Goal: Obtain resource: Download file/media

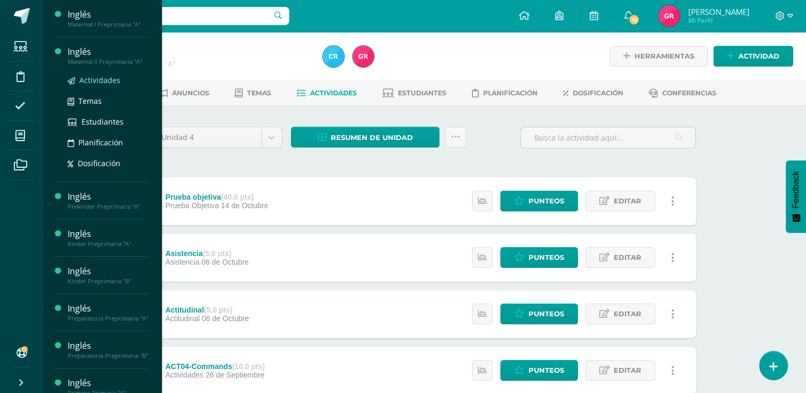
click at [100, 80] on span "Actividades" at bounding box center [99, 80] width 41 height 10
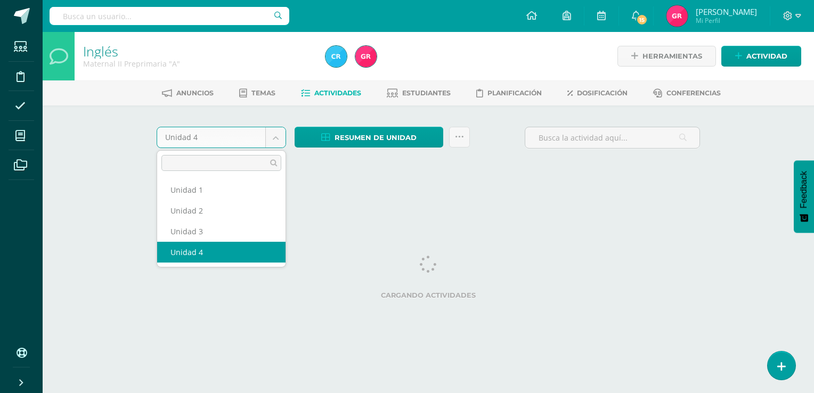
click at [273, 136] on body "Estudiantes Disciplina Asistencia Mis cursos Archivos Soporte Ayuda Reportar un…" at bounding box center [407, 99] width 814 height 199
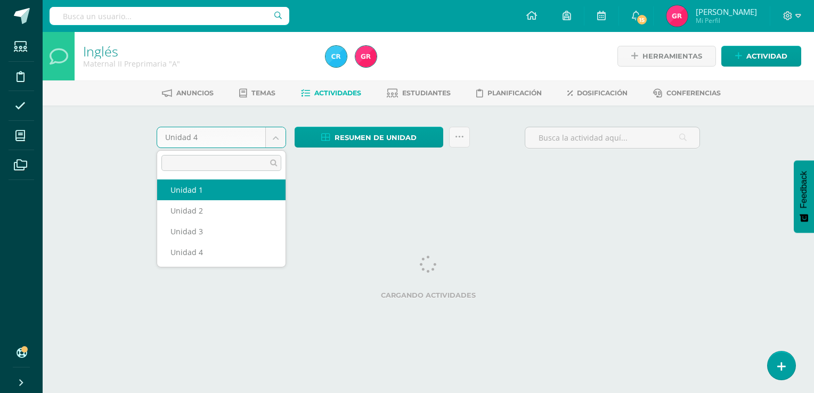
select select "Unidad 1"
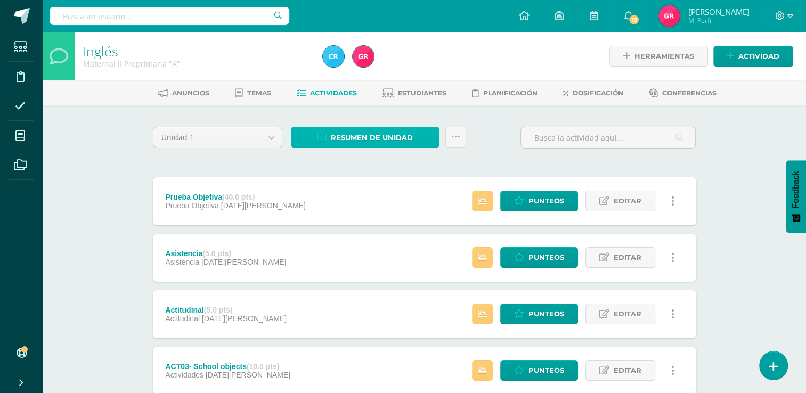
click at [388, 137] on span "Resumen de unidad" at bounding box center [372, 138] width 82 height 20
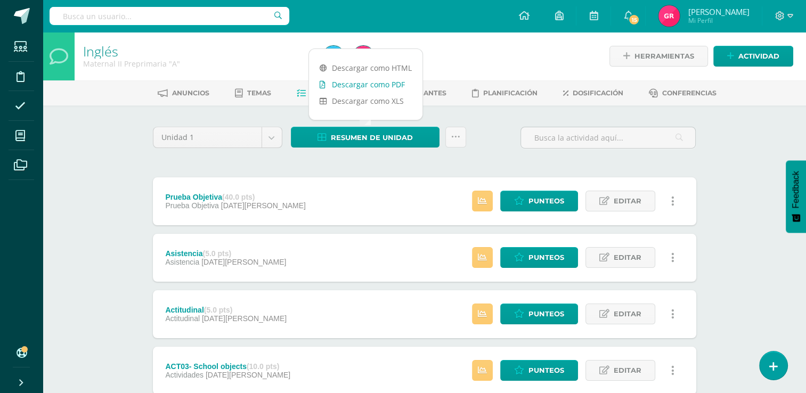
click at [381, 84] on link "Descargar como PDF" at bounding box center [365, 84] width 113 height 17
click at [454, 136] on icon at bounding box center [455, 137] width 9 height 9
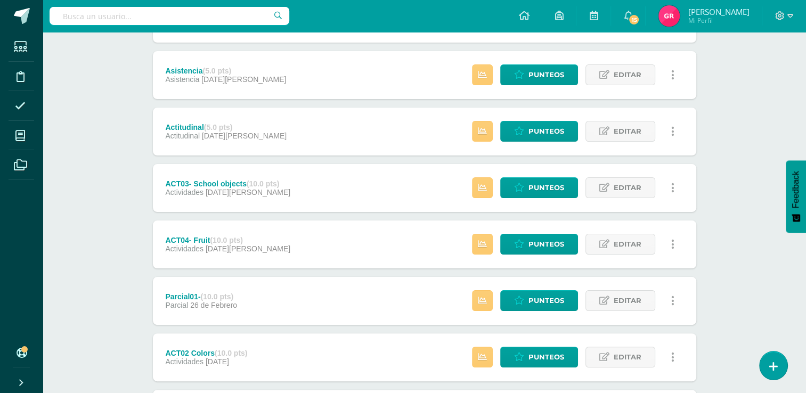
scroll to position [187, 0]
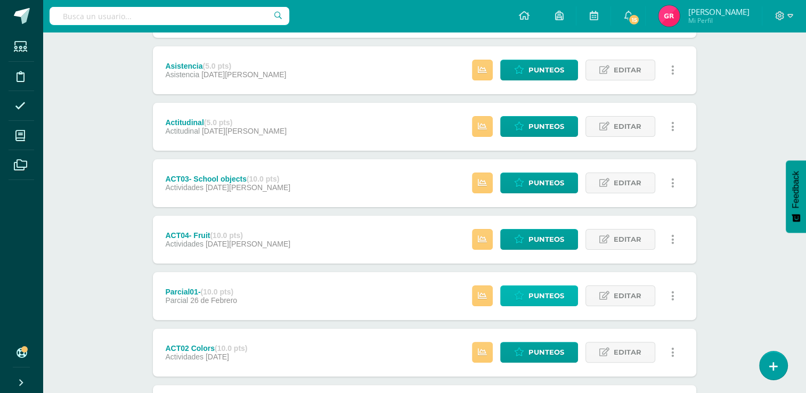
click at [535, 293] on span "Punteos" at bounding box center [546, 296] width 36 height 20
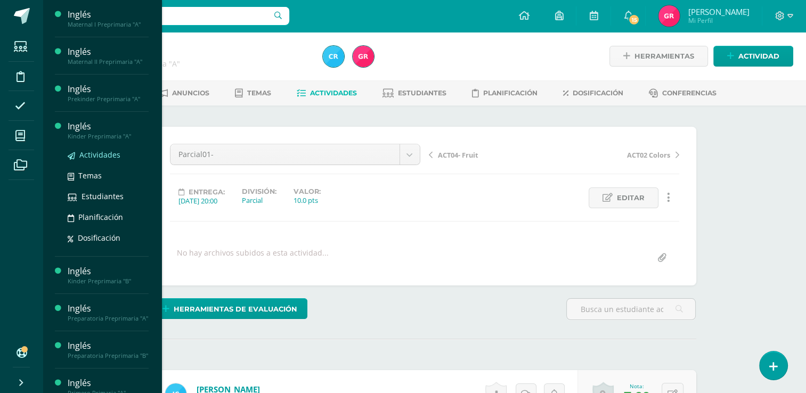
click at [89, 154] on span "Actividades" at bounding box center [99, 155] width 41 height 10
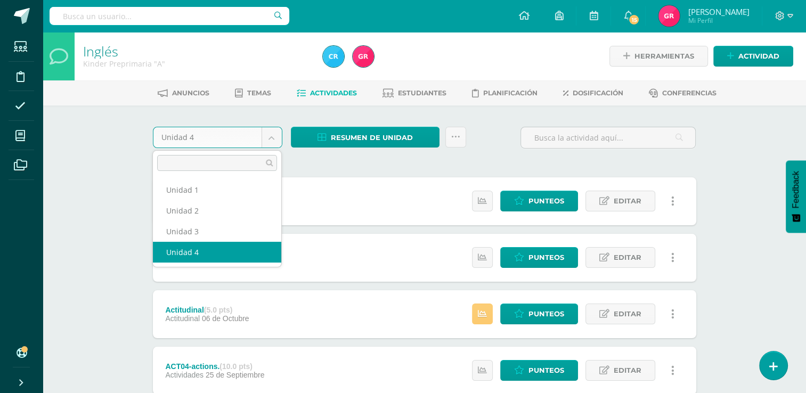
click at [272, 134] on body "Estudiantes Disciplina Asistencia Mis cursos Archivos Soporte Ayuda Reportar un…" at bounding box center [403, 345] width 806 height 691
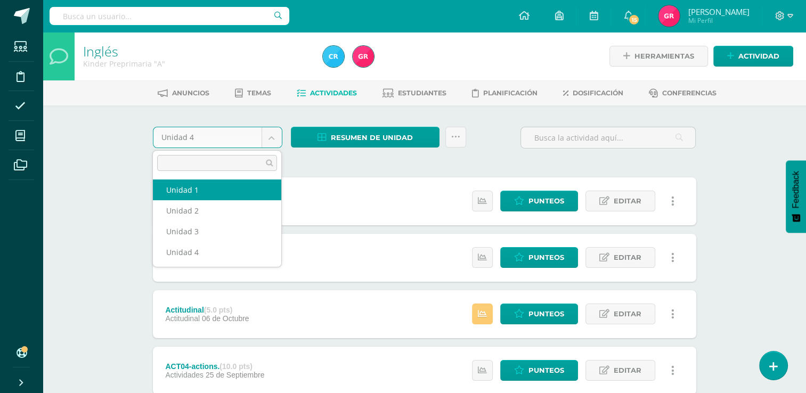
select select "Unidad 1"
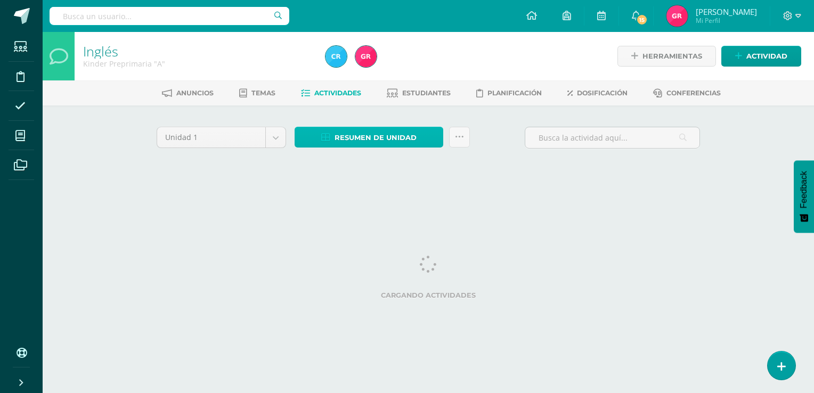
click at [369, 135] on span "Resumen de unidad" at bounding box center [375, 138] width 82 height 20
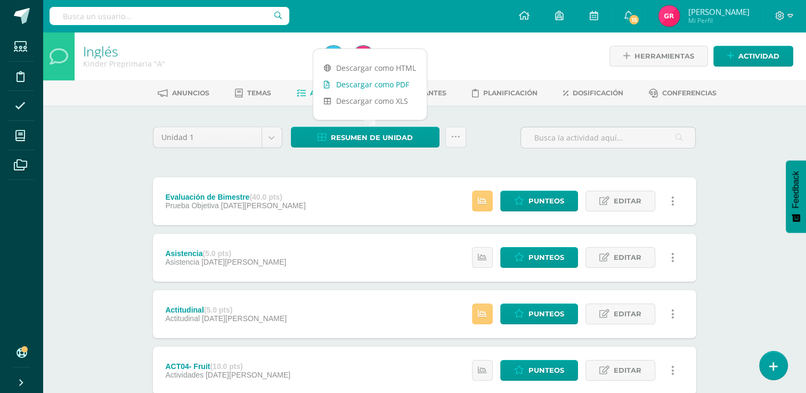
click at [381, 86] on link "Descargar como PDF" at bounding box center [369, 84] width 113 height 17
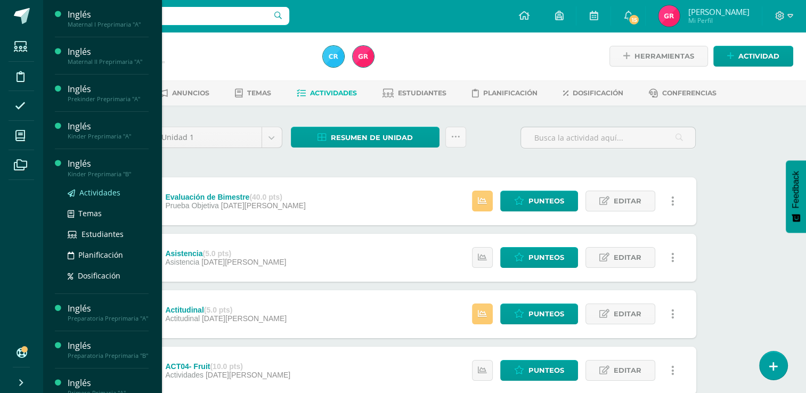
click at [102, 192] on span "Actividades" at bounding box center [99, 192] width 41 height 10
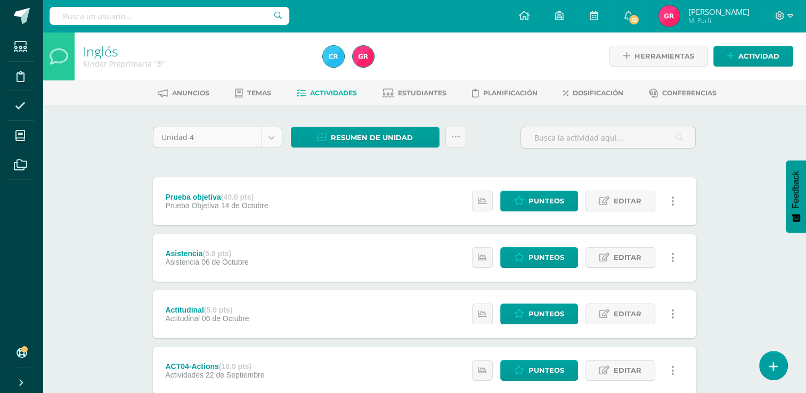
click at [269, 137] on body "Estudiantes Disciplina Asistencia Mis cursos Archivos Soporte Ayuda Reportar un…" at bounding box center [403, 345] width 806 height 691
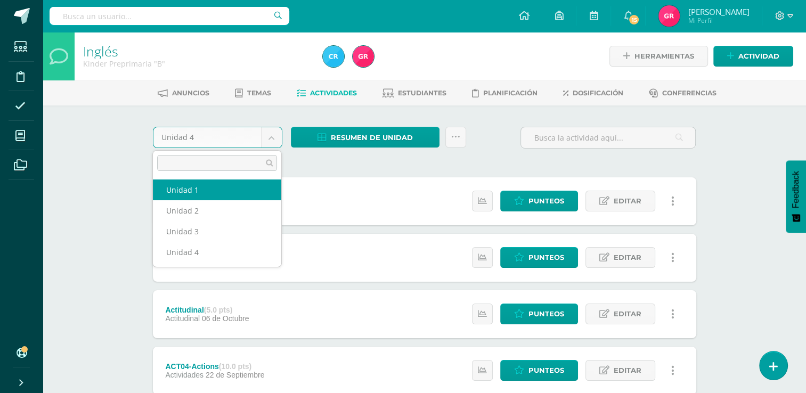
select select "Unidad 1"
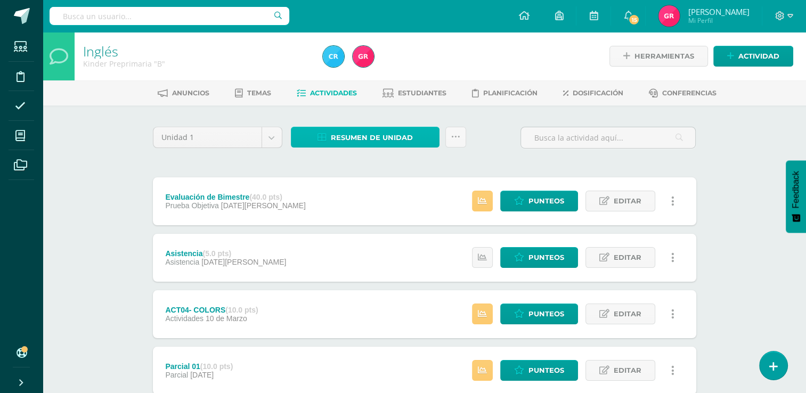
click at [349, 142] on span "Resumen de unidad" at bounding box center [372, 138] width 82 height 20
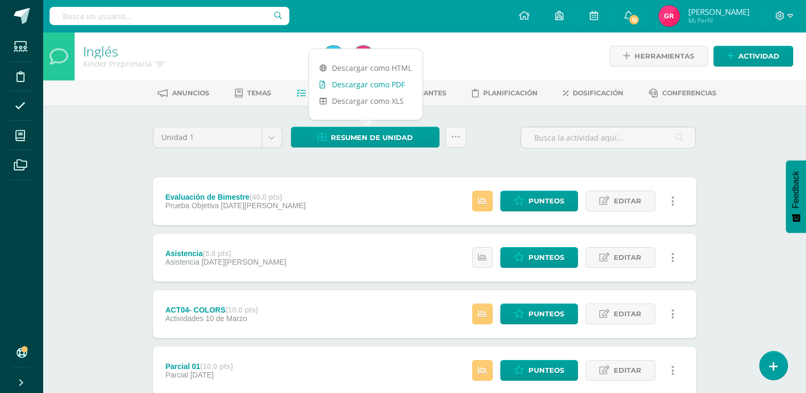
click at [377, 86] on link "Descargar como PDF" at bounding box center [365, 84] width 113 height 17
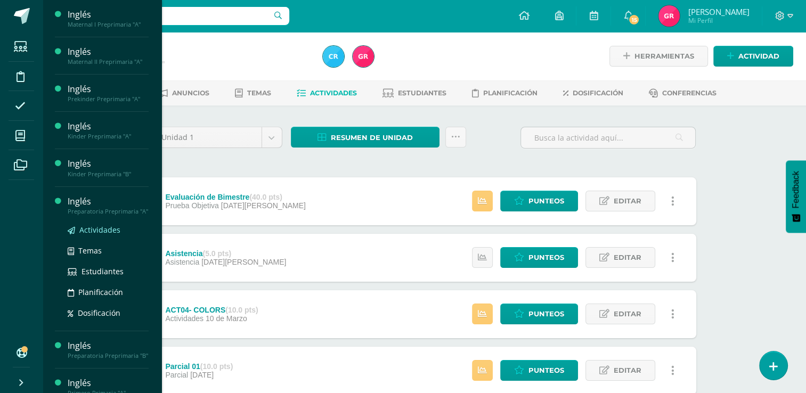
click at [96, 236] on link "Actividades" at bounding box center [108, 230] width 81 height 12
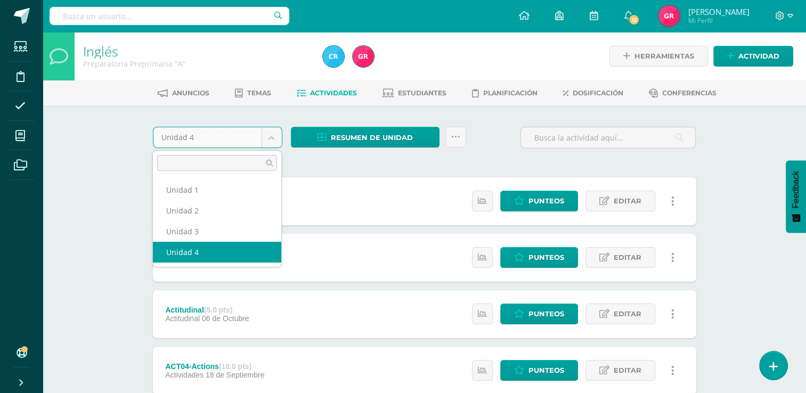
click at [271, 133] on body "Estudiantes Disciplina Asistencia Mis cursos Archivos Soporte Ayuda Reportar un…" at bounding box center [403, 345] width 806 height 691
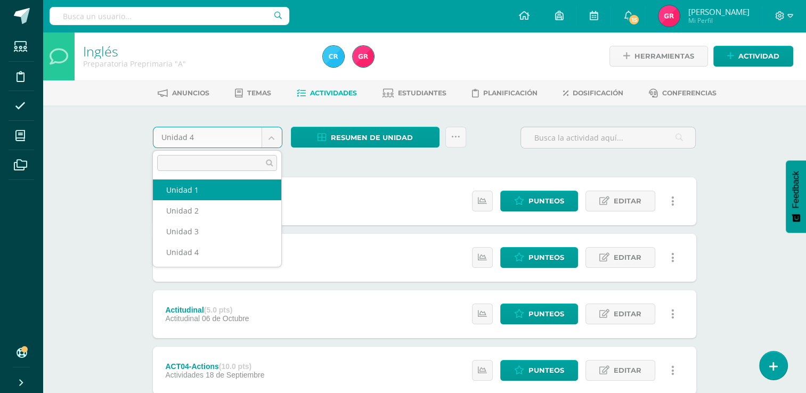
select select "Unidad 1"
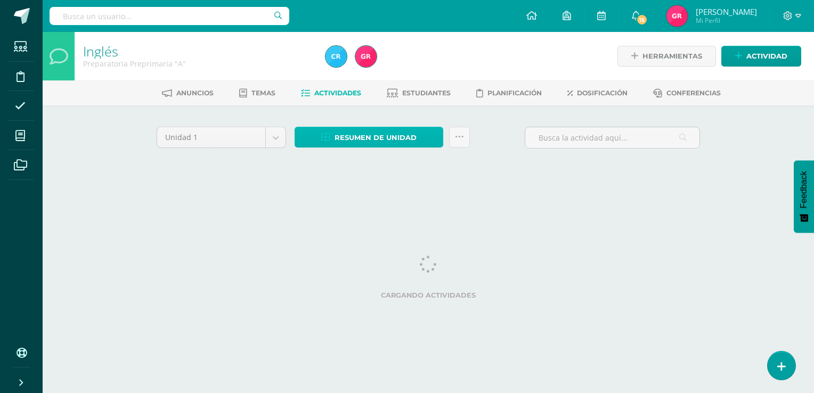
click at [351, 136] on span "Resumen de unidad" at bounding box center [375, 138] width 82 height 20
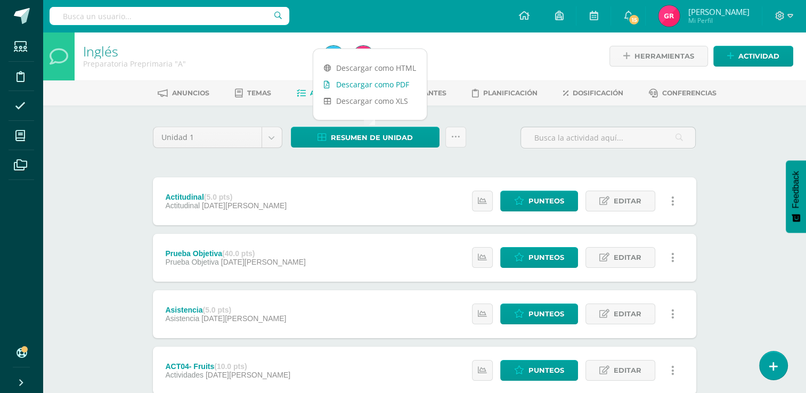
click at [391, 80] on link "Descargar como PDF" at bounding box center [369, 84] width 113 height 17
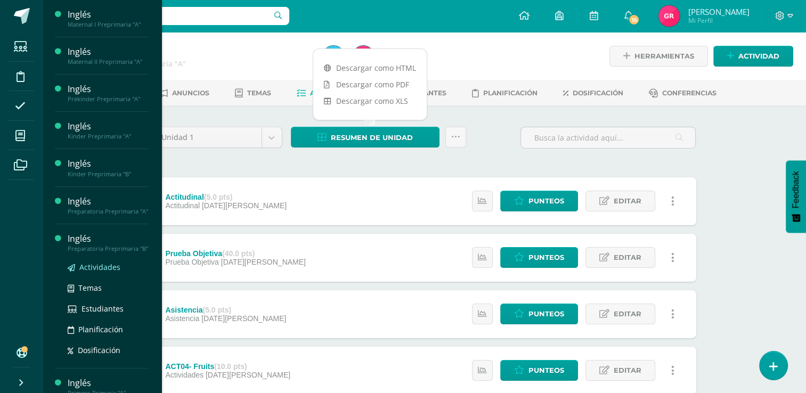
click at [119, 273] on link "Actividades" at bounding box center [108, 267] width 81 height 12
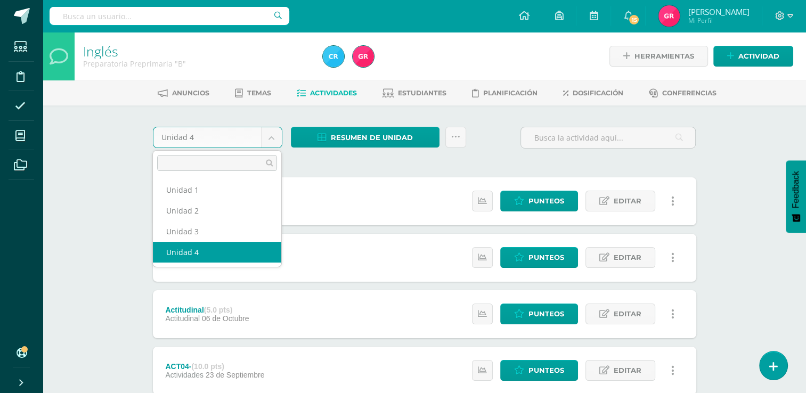
click at [268, 141] on body "Estudiantes Disciplina Asistencia Mis cursos Archivos Soporte Ayuda Reportar un…" at bounding box center [403, 345] width 806 height 691
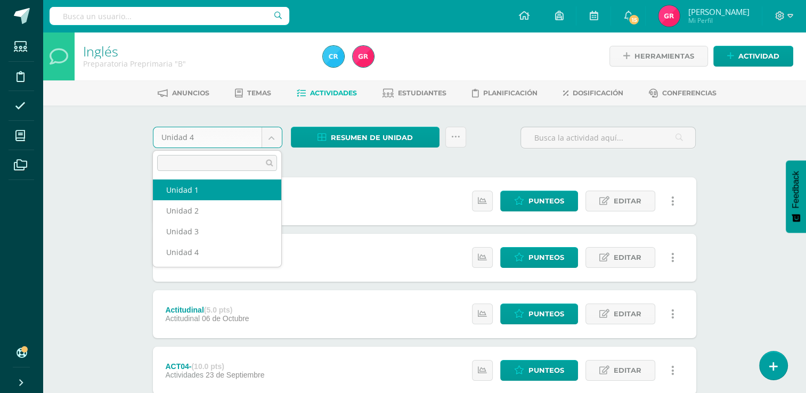
select select "Unidad 1"
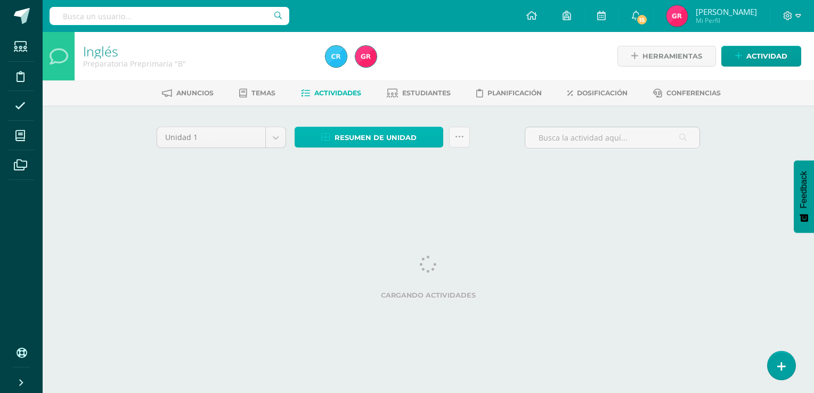
click at [367, 135] on span "Resumen de unidad" at bounding box center [375, 138] width 82 height 20
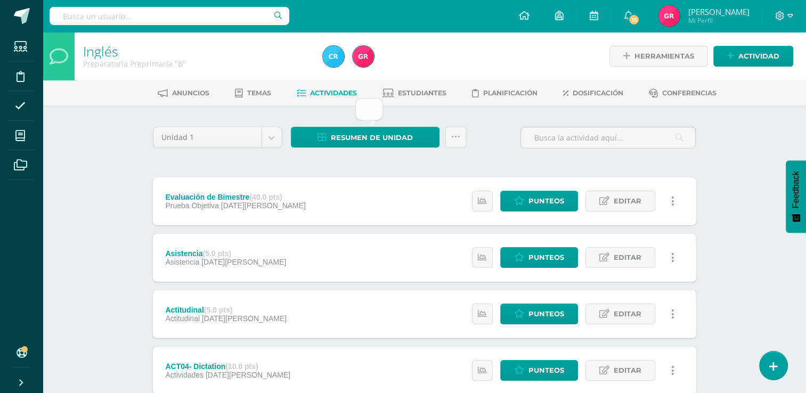
click at [722, 137] on div "Inglés Preparatoria Preprimaria "B" Herramientas Detalle de asistencias Activid…" at bounding box center [424, 361] width 763 height 659
click at [381, 141] on span "Resumen de unidad" at bounding box center [372, 138] width 82 height 20
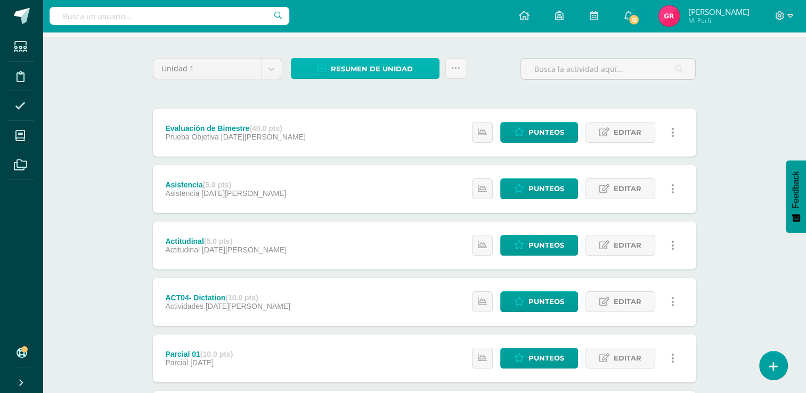
scroll to position [13, 0]
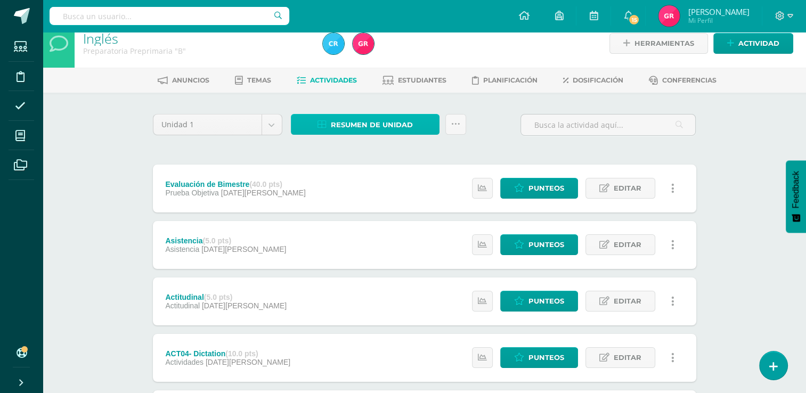
click at [366, 122] on span "Resumen de unidad" at bounding box center [372, 125] width 82 height 20
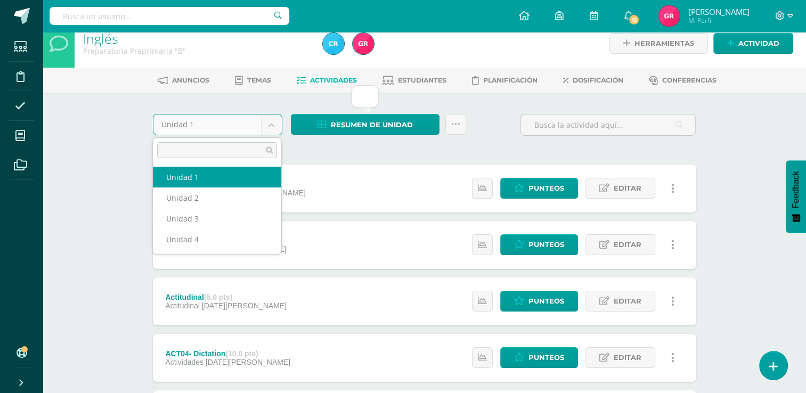
click at [272, 117] on body "Estudiantes Disciplina Asistencia Mis cursos Archivos Soporte Ayuda Reportar un…" at bounding box center [403, 332] width 806 height 691
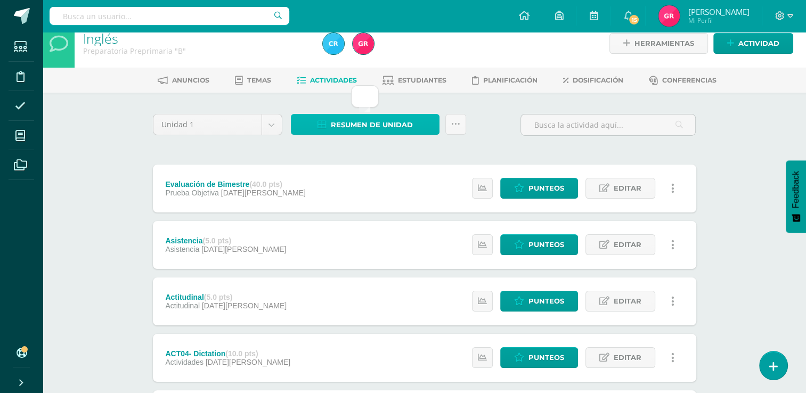
click at [403, 118] on span "Resumen de unidad" at bounding box center [372, 125] width 82 height 20
click at [332, 81] on span "Actividades" at bounding box center [333, 80] width 47 height 8
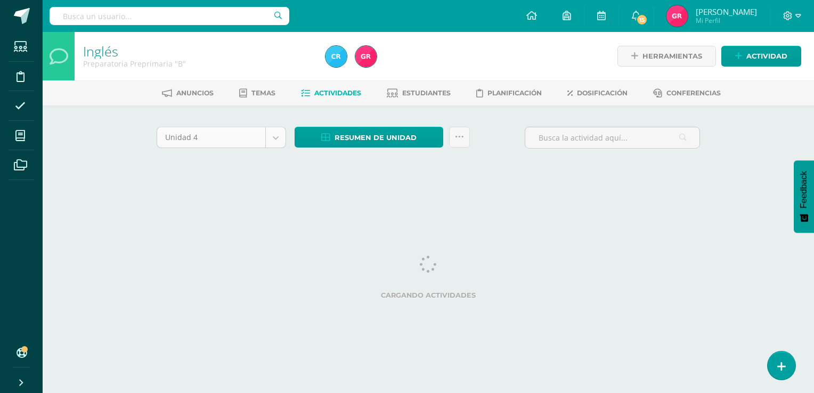
click at [279, 139] on body "Estudiantes Disciplina Asistencia Mis cursos Archivos Soporte Ayuda Reportar un…" at bounding box center [407, 99] width 814 height 199
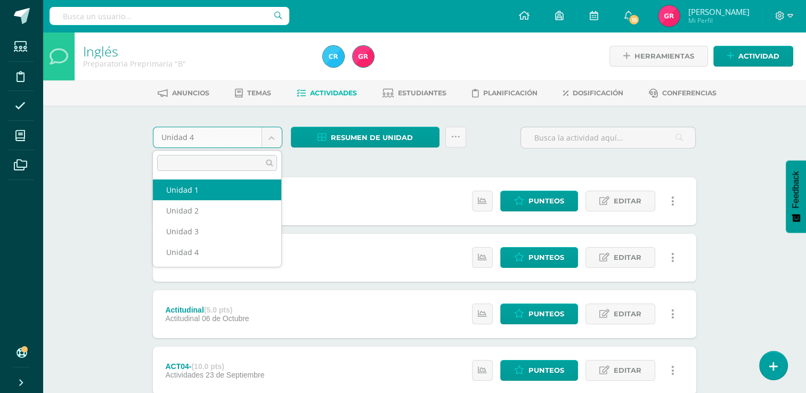
select select "Unidad 1"
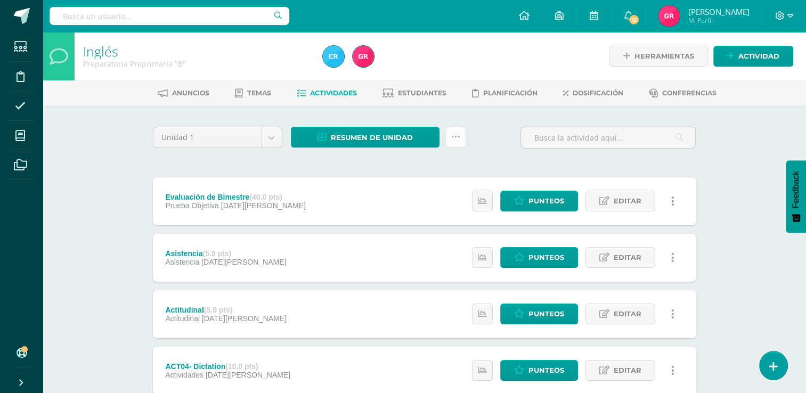
click at [456, 140] on icon at bounding box center [455, 137] width 9 height 9
click at [360, 141] on span "Resumen de unidad" at bounding box center [372, 138] width 82 height 20
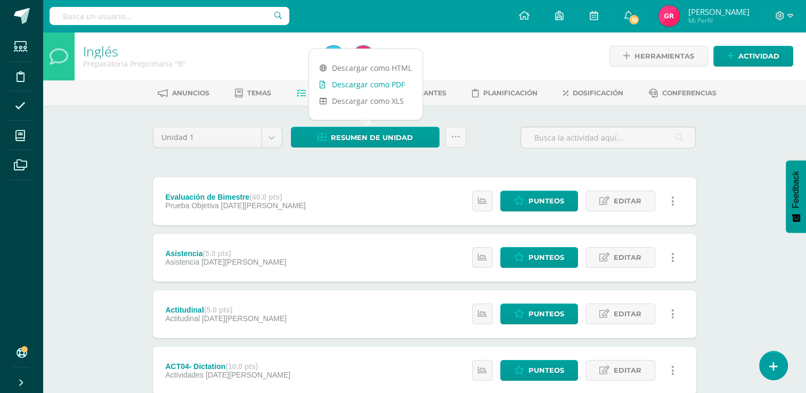
click at [373, 85] on link "Descargar como PDF" at bounding box center [365, 84] width 113 height 17
click at [71, 92] on ul "Anuncios Temas Actividades Estudiantes Planificación Dosificación Conferencias" at bounding box center [436, 93] width 763 height 18
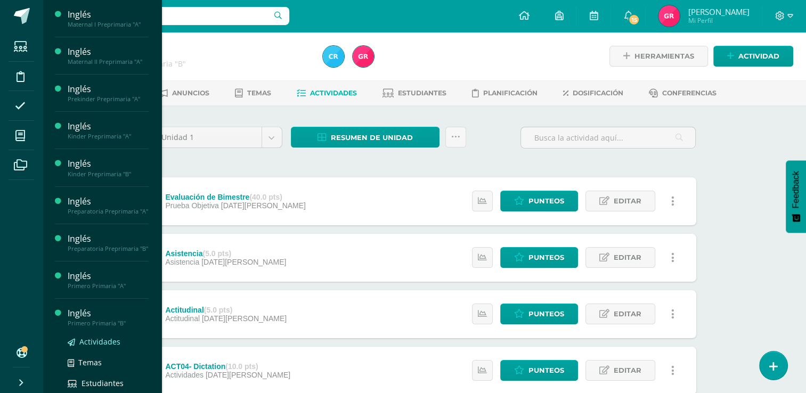
click at [101, 347] on span "Actividades" at bounding box center [99, 342] width 41 height 10
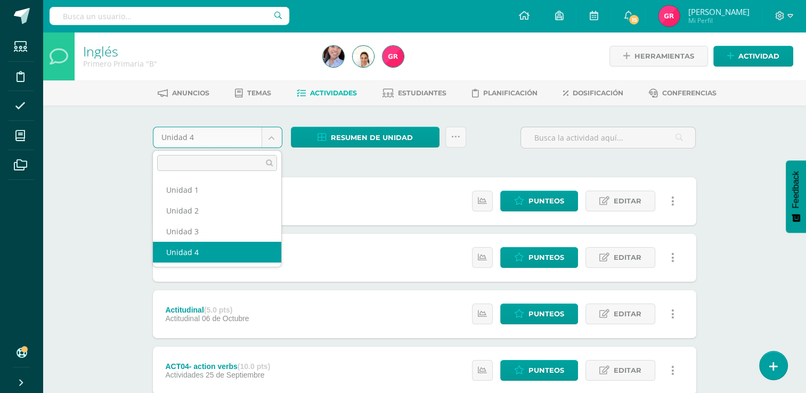
click at [279, 145] on body "Estudiantes Disciplina Asistencia Mis cursos Archivos Soporte Ayuda Reportar un…" at bounding box center [403, 345] width 806 height 691
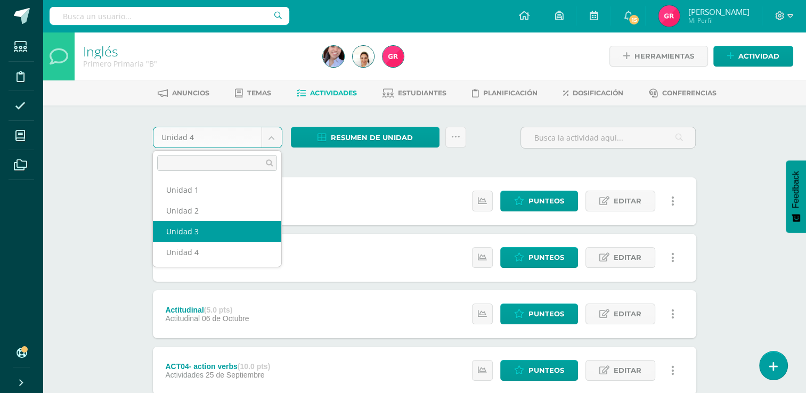
select select "Unidad 3"
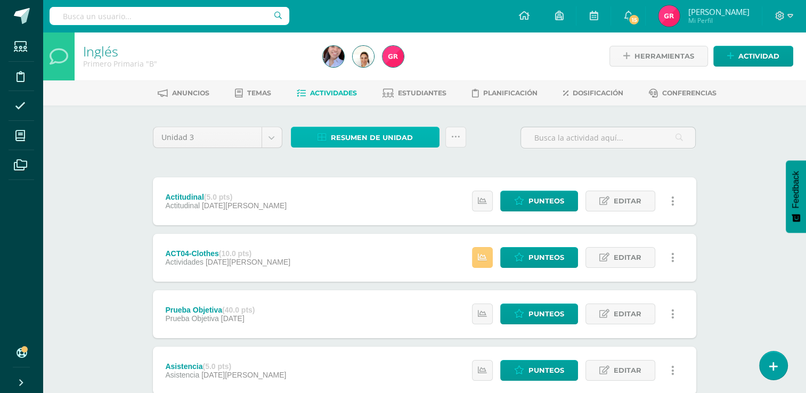
click at [339, 144] on span "Resumen de unidad" at bounding box center [372, 138] width 82 height 20
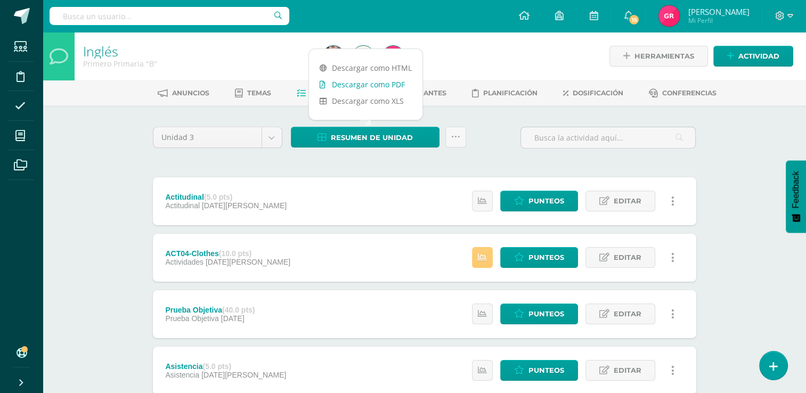
click at [375, 88] on link "Descargar como PDF" at bounding box center [365, 84] width 113 height 17
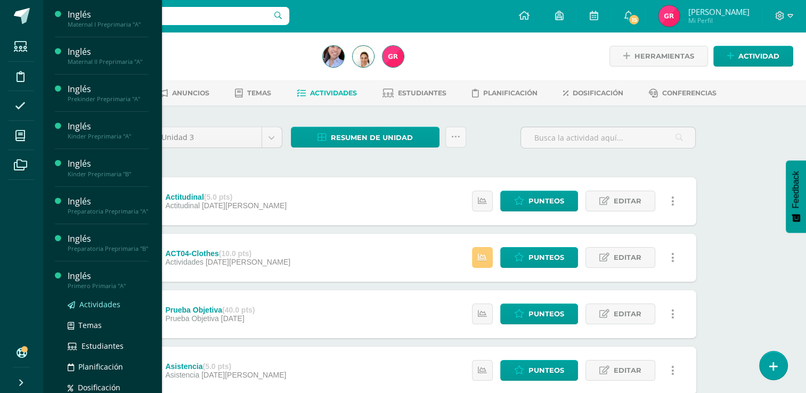
click at [115, 309] on span "Actividades" at bounding box center [99, 304] width 41 height 10
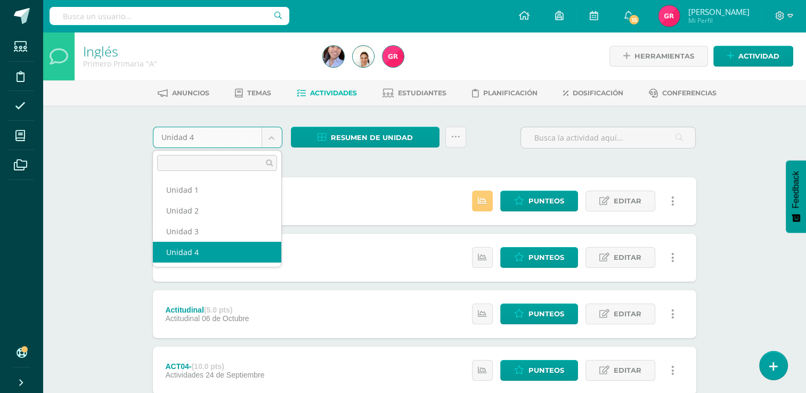
click at [271, 140] on body "Estudiantes Disciplina Asistencia Mis cursos Archivos Soporte Ayuda Reportar un…" at bounding box center [403, 345] width 806 height 691
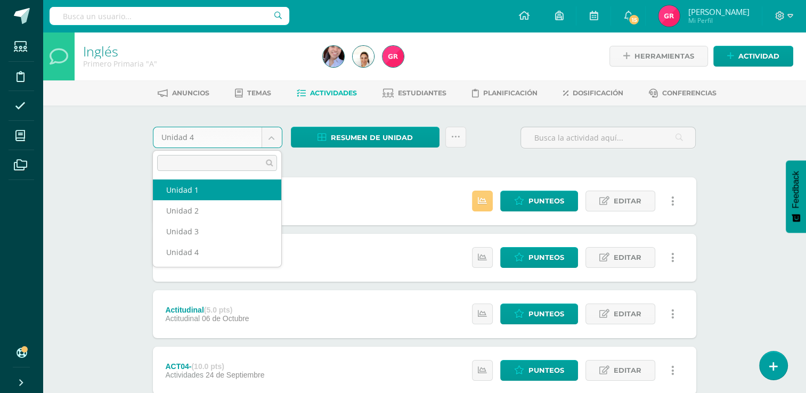
select select "Unidad 1"
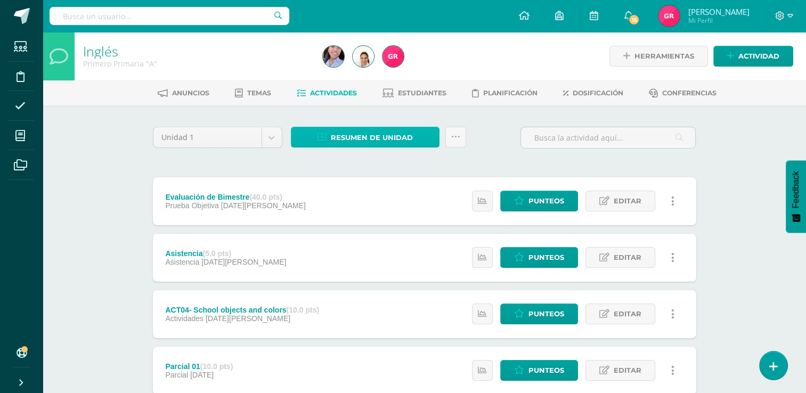
click at [411, 146] on span "Resumen de unidad" at bounding box center [372, 138] width 82 height 20
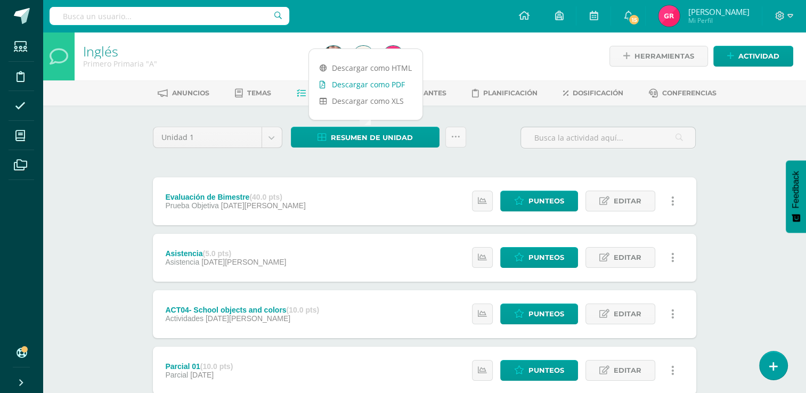
click at [395, 81] on link "Descargar como PDF" at bounding box center [365, 84] width 113 height 17
